Goal: Information Seeking & Learning: Learn about a topic

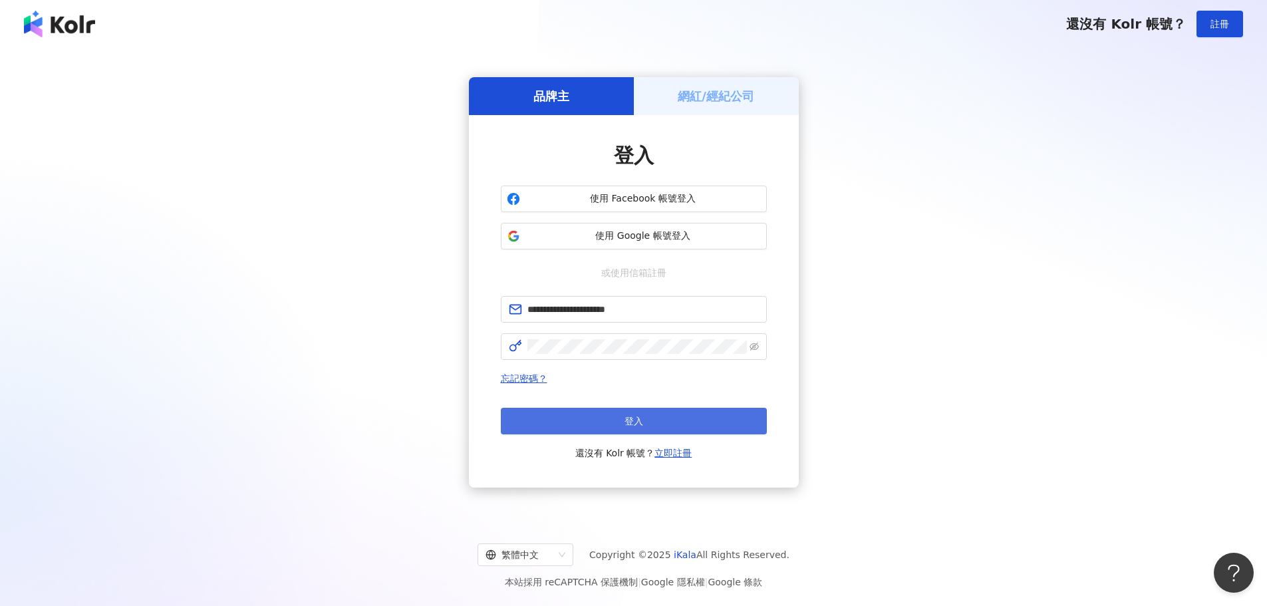
click at [627, 422] on span "登入" at bounding box center [633, 421] width 19 height 11
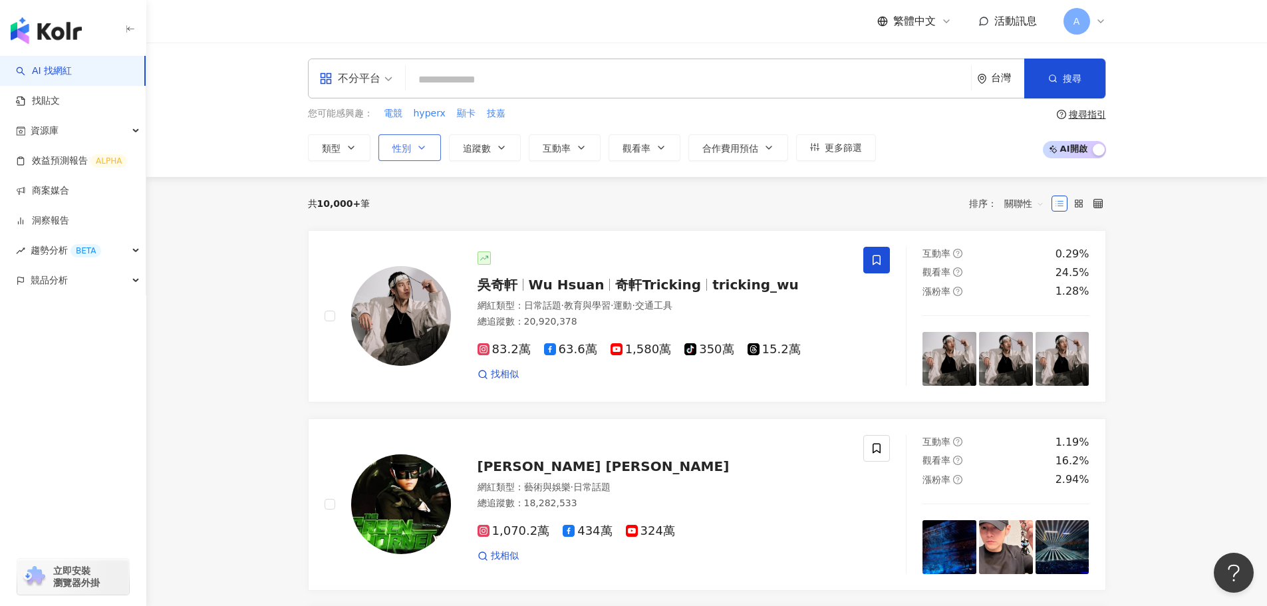
click at [396, 151] on span "性別" at bounding box center [401, 148] width 19 height 11
click at [410, 149] on span "性別" at bounding box center [401, 148] width 19 height 11
click at [406, 148] on span "性別" at bounding box center [401, 148] width 19 height 11
click at [412, 149] on button "性別" at bounding box center [409, 147] width 63 height 27
click at [361, 149] on button "類型" at bounding box center [339, 147] width 63 height 27
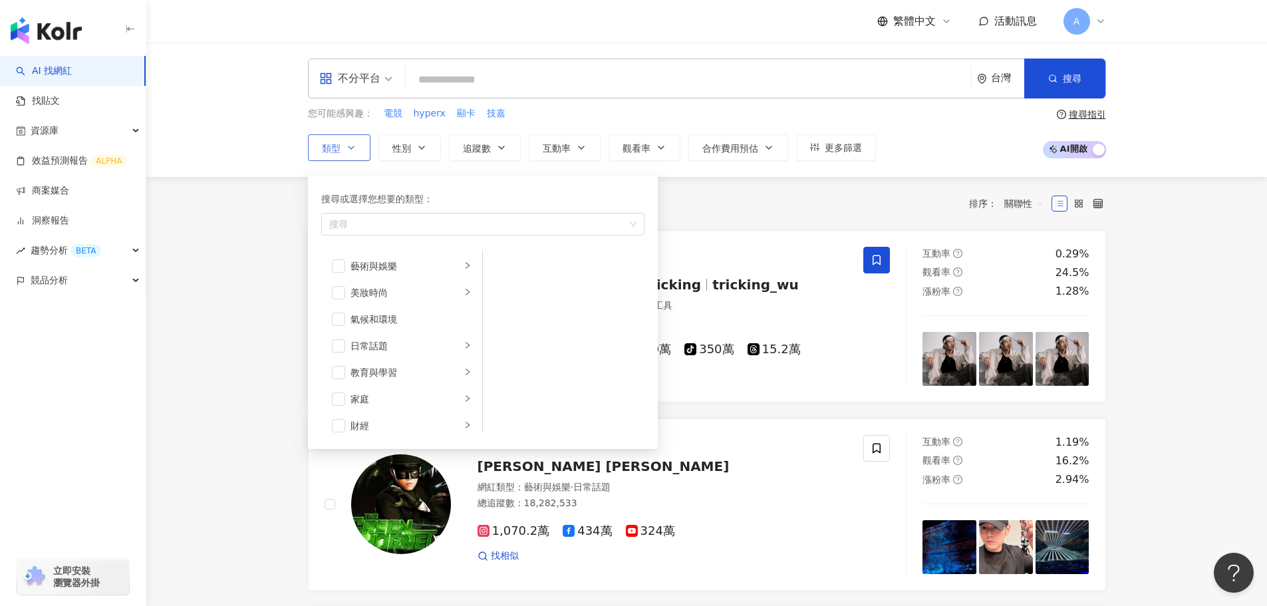
click at [361, 149] on button "類型 搜尋或選擇您想要的類型： 搜尋 藝術與娛樂 美妝時尚 氣候和環境 日常話題 教育與學習 家庭 財經 美食 命理占卜 遊戲 法政社會 生活風格 影視娛樂 …" at bounding box center [339, 147] width 63 height 27
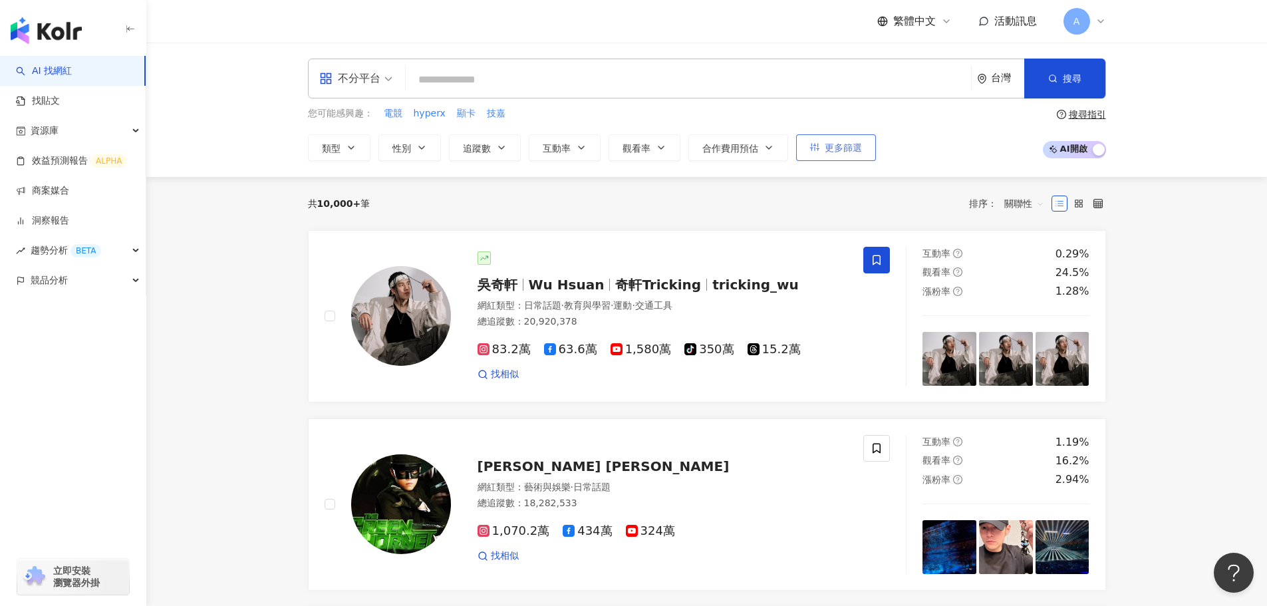
click at [844, 152] on span "更多篩選" at bounding box center [843, 147] width 37 height 11
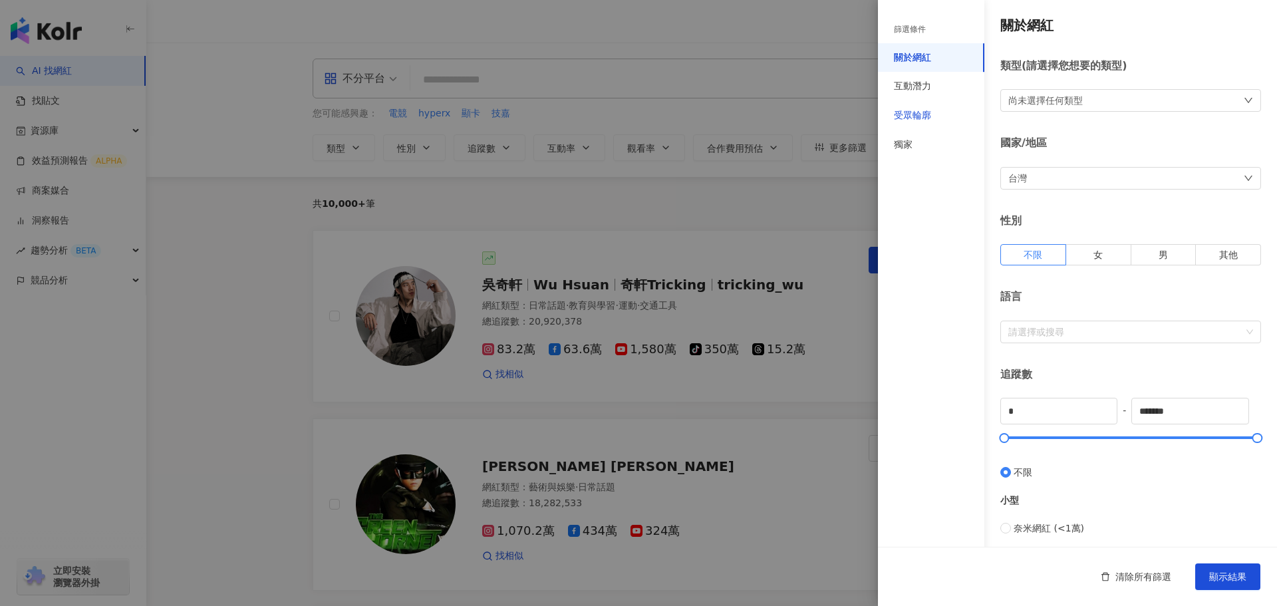
click at [914, 114] on div "受眾輪廓" at bounding box center [912, 115] width 37 height 13
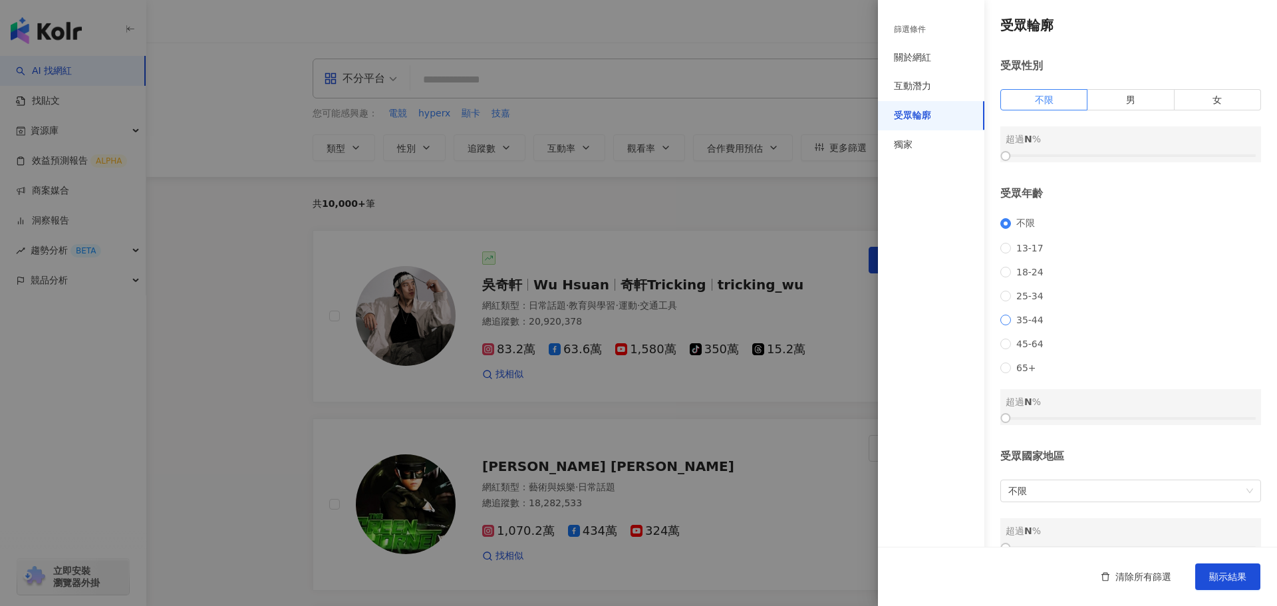
click at [1022, 325] on span "35-44" at bounding box center [1030, 320] width 38 height 11
click at [1017, 301] on span "25-34" at bounding box center [1030, 296] width 38 height 11
click at [1020, 325] on span "35-44" at bounding box center [1030, 320] width 38 height 11
click at [1198, 104] on label "女" at bounding box center [1217, 99] width 86 height 21
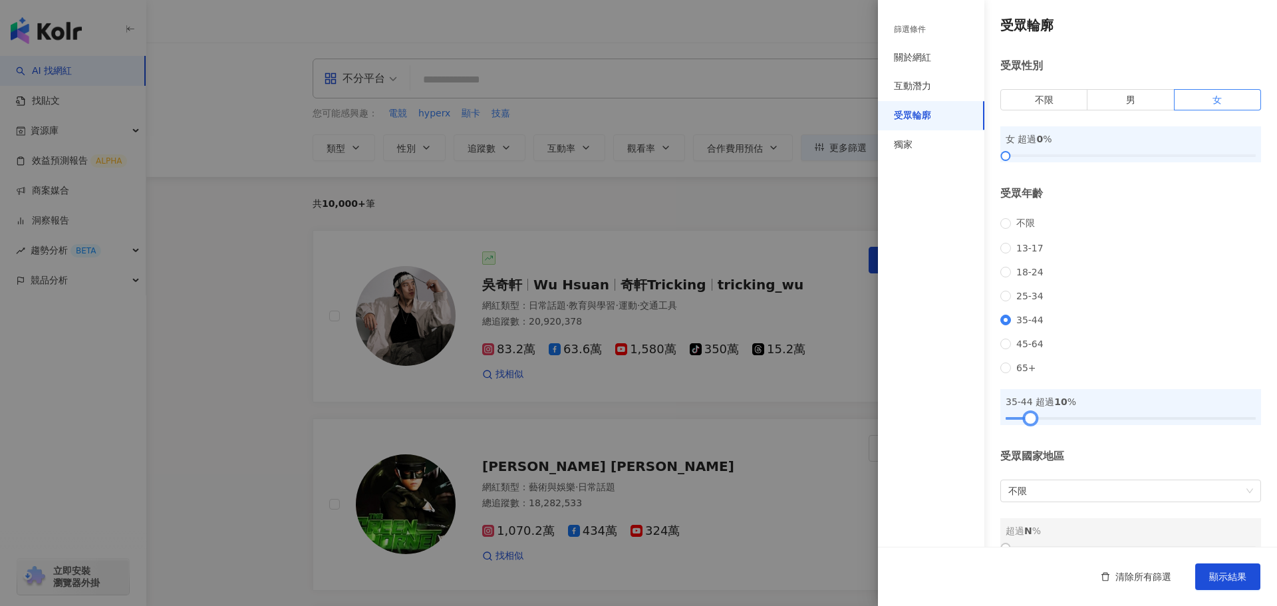
drag, startPoint x: 1007, startPoint y: 437, endPoint x: 1031, endPoint y: 442, distance: 23.7
click at [1031, 422] on div at bounding box center [1030, 417] width 7 height 7
click at [1049, 501] on span "不限" at bounding box center [1130, 490] width 245 height 21
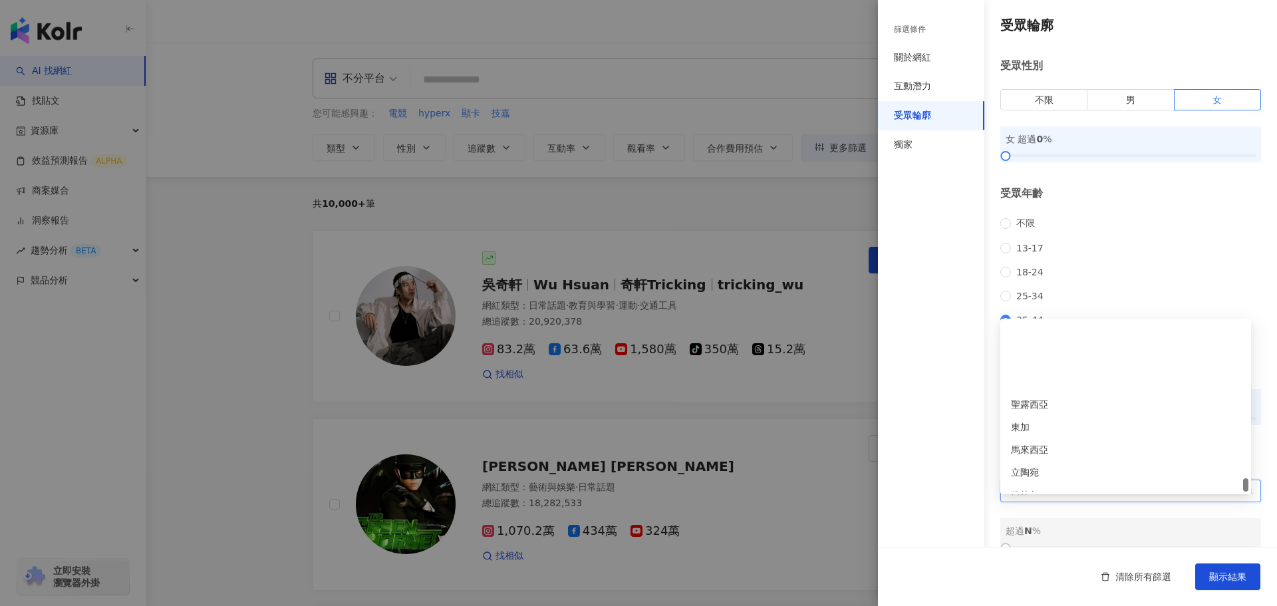
scroll to position [4668, 0]
drag, startPoint x: 1246, startPoint y: 450, endPoint x: 1248, endPoint y: 495, distance: 45.9
click at [1248, 495] on body "AI 找網紅 找貼文 資源庫 效益預測報告 ALPHA 商案媒合 洞察報告 趨勢分析 BETA 競品分析 立即安裝 瀏覽器外掛 繁體中文 活動訊息 A 不分平…" at bounding box center [638, 303] width 1277 height 606
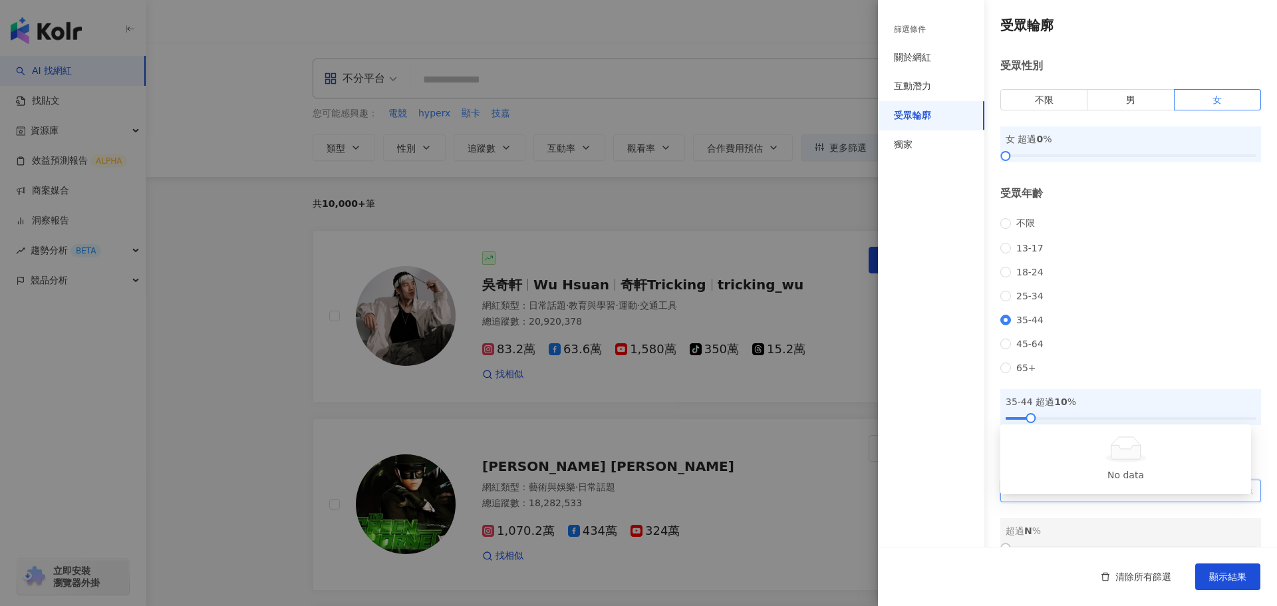
type input "*"
click at [1111, 483] on div "台灣" at bounding box center [1125, 480] width 229 height 15
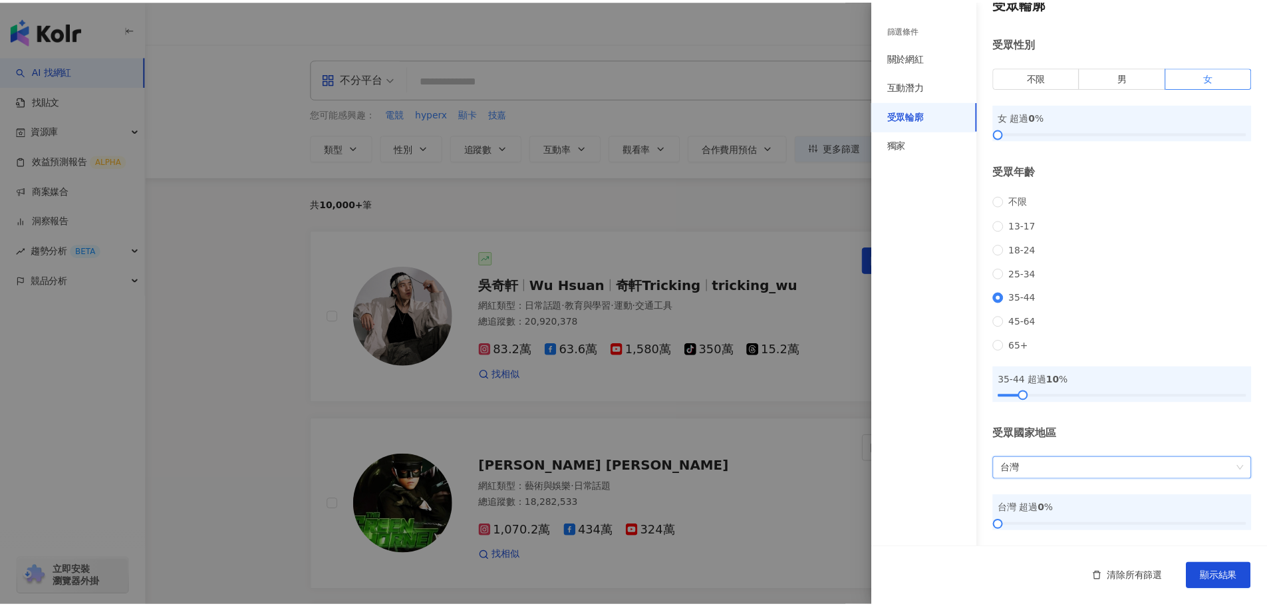
scroll to position [40, 0]
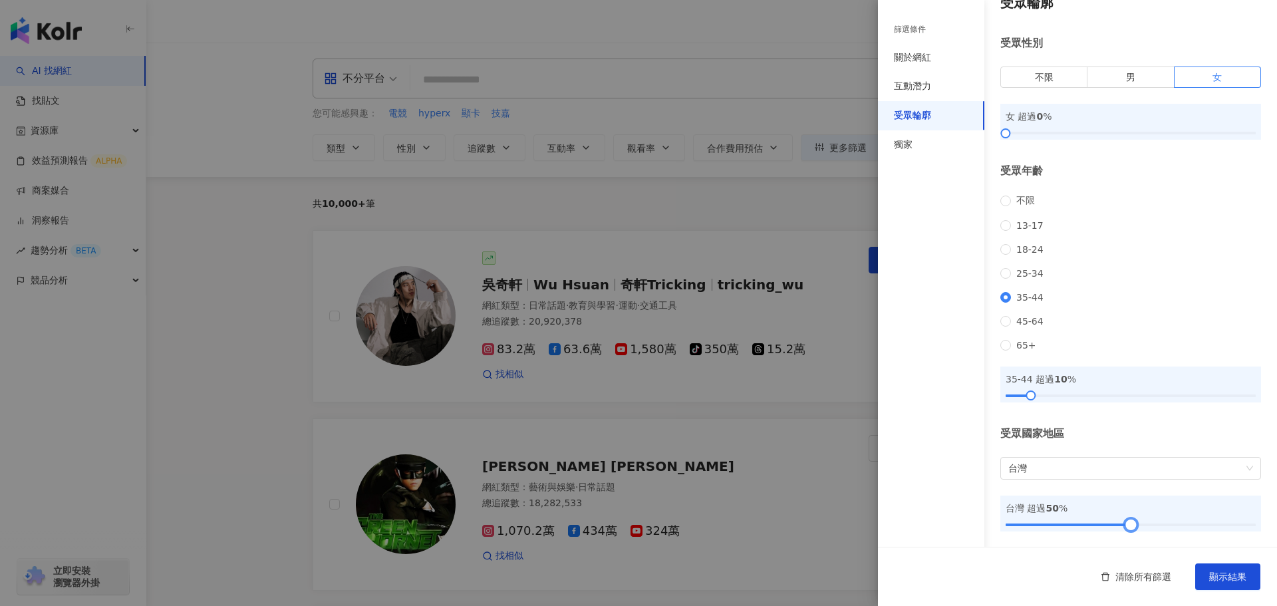
drag, startPoint x: 1008, startPoint y: 523, endPoint x: 1127, endPoint y: 539, distance: 120.2
click at [1127, 539] on div "受眾輪廓 受眾性別 不限 男 女 女 超過 0 % 受眾年齡 不限 [PHONE_NUMBER] [PHONE_NUMBER] 45-64 65+ 35-44…" at bounding box center [1077, 262] width 399 height 570
click at [1216, 577] on span "顯示結果" at bounding box center [1227, 576] width 37 height 11
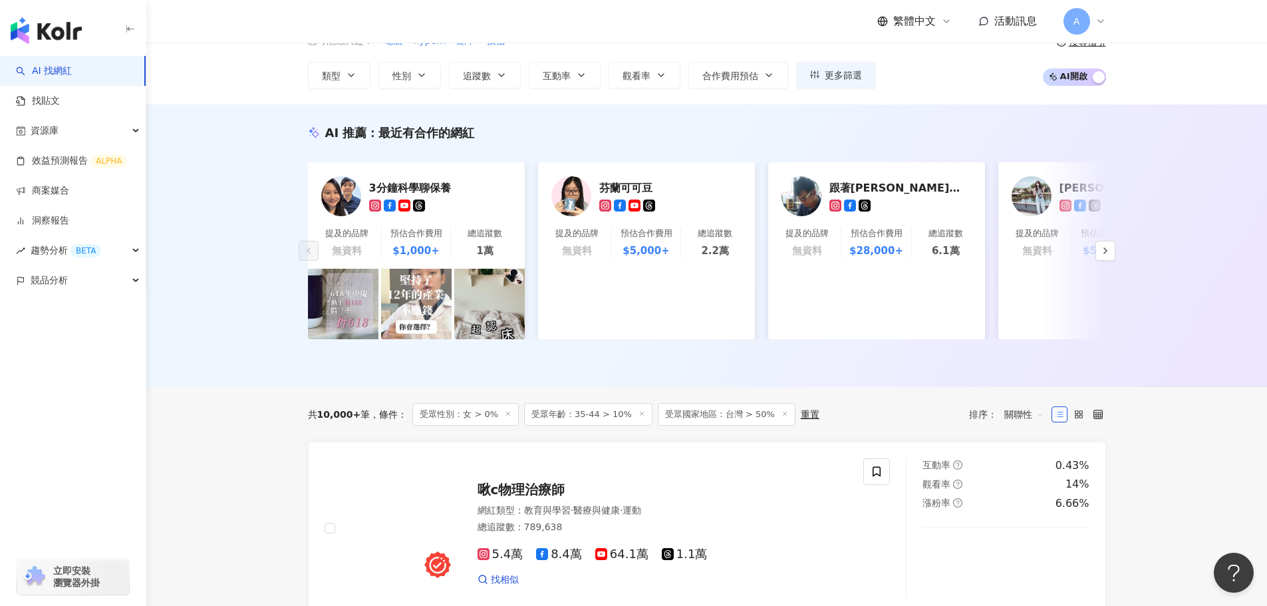
scroll to position [66, 0]
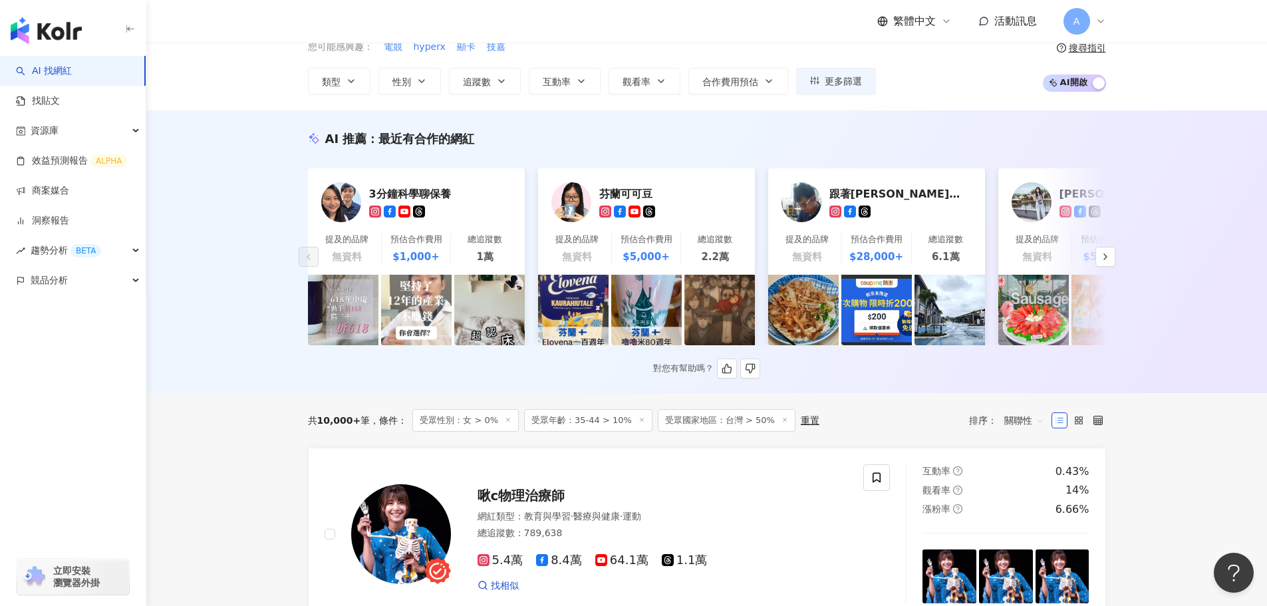
click at [399, 197] on div "3分鐘科學聊保養" at bounding box center [435, 193] width 133 height 13
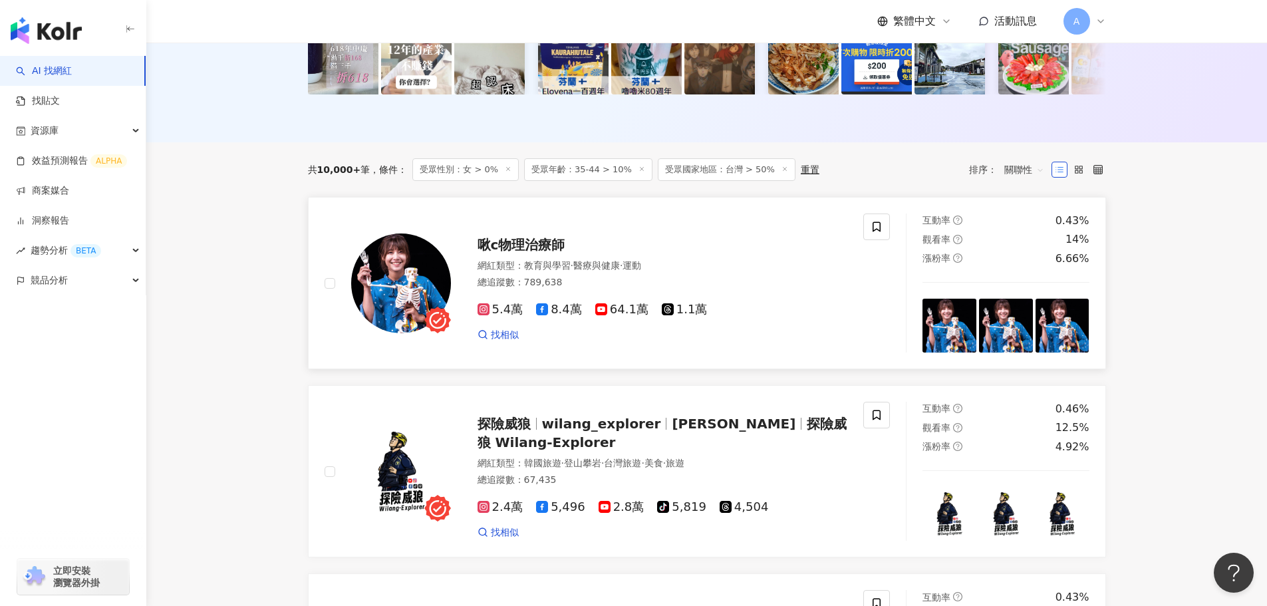
scroll to position [399, 0]
